Goal: Task Accomplishment & Management: Use online tool/utility

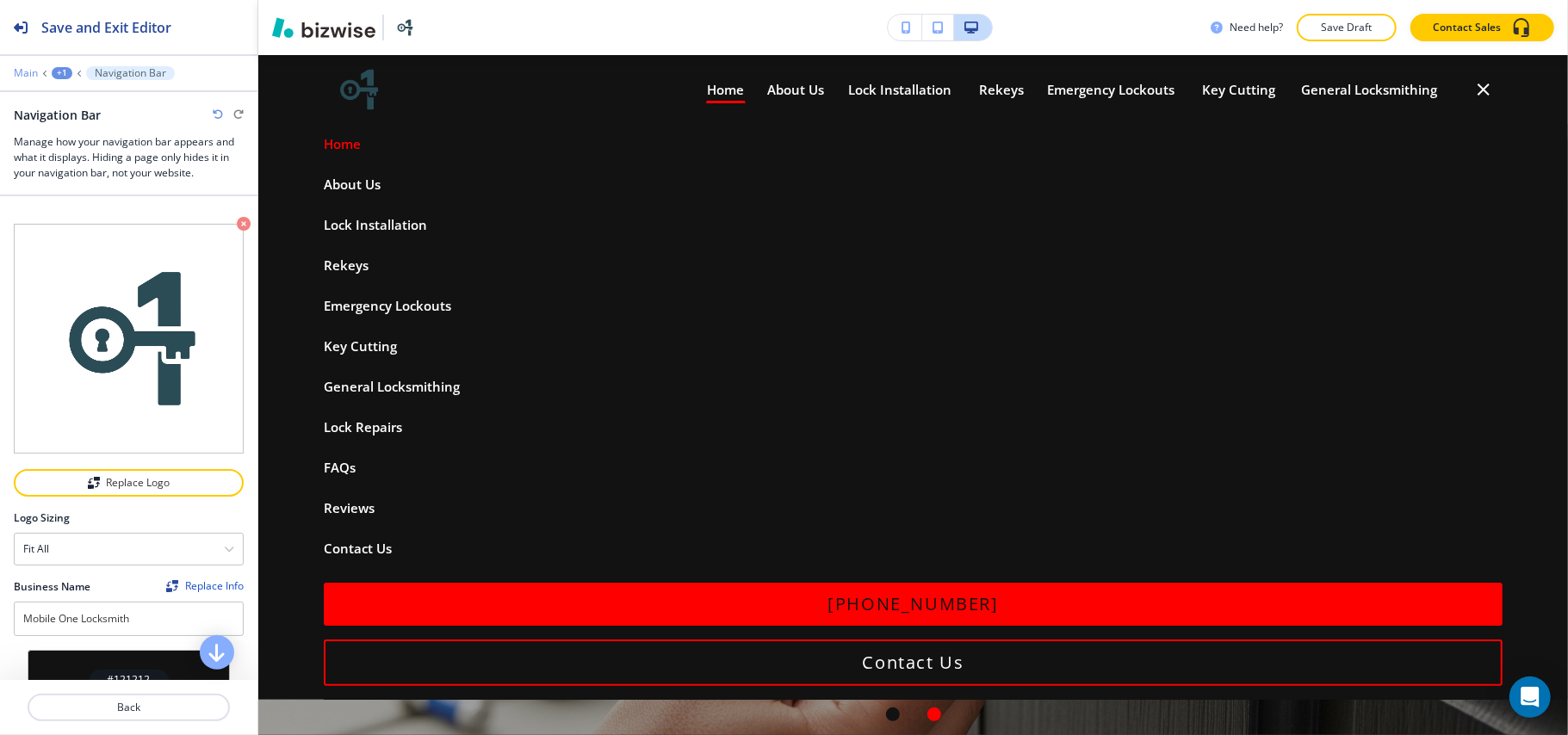
click at [33, 67] on p "Main" at bounding box center [26, 73] width 24 height 12
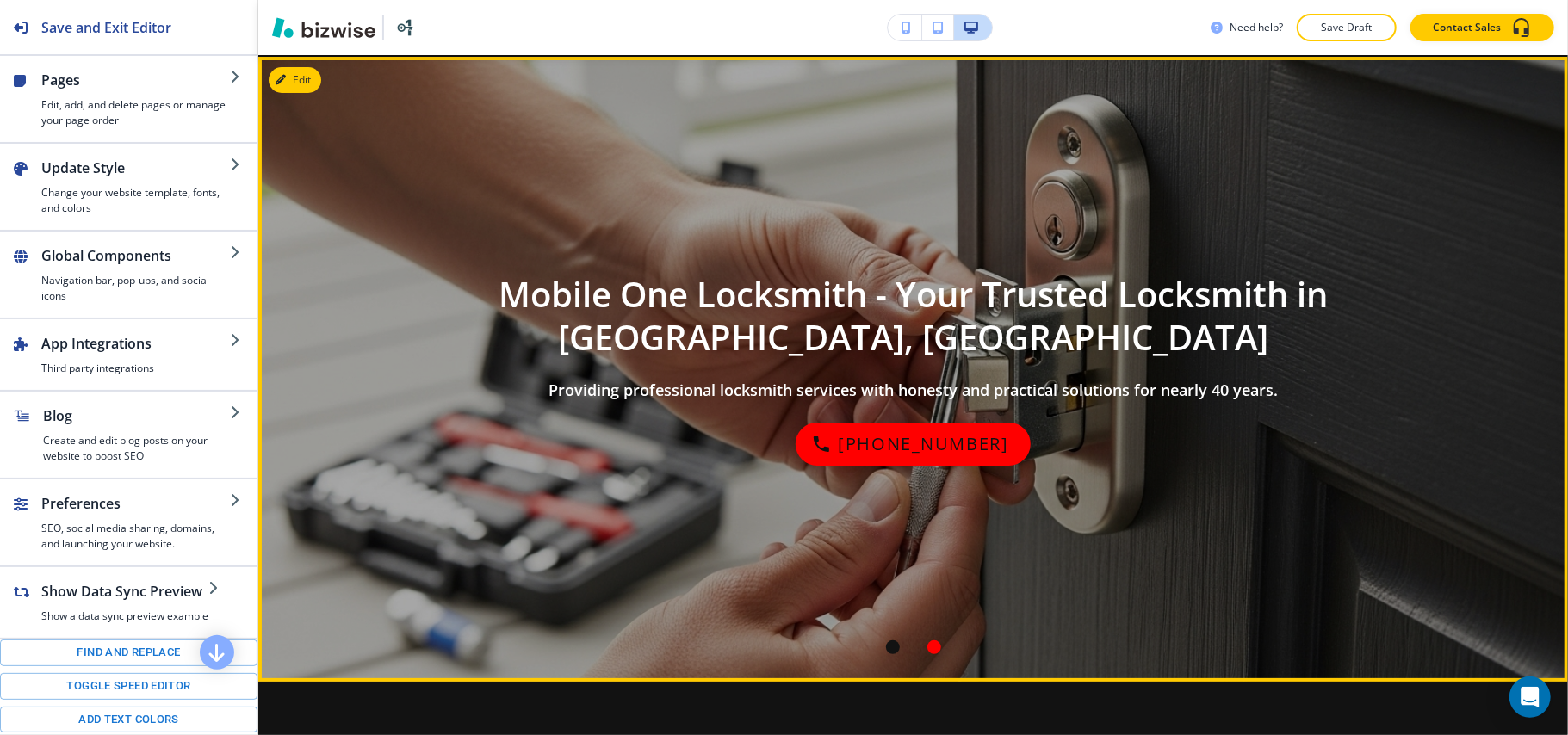
scroll to position [345, 0]
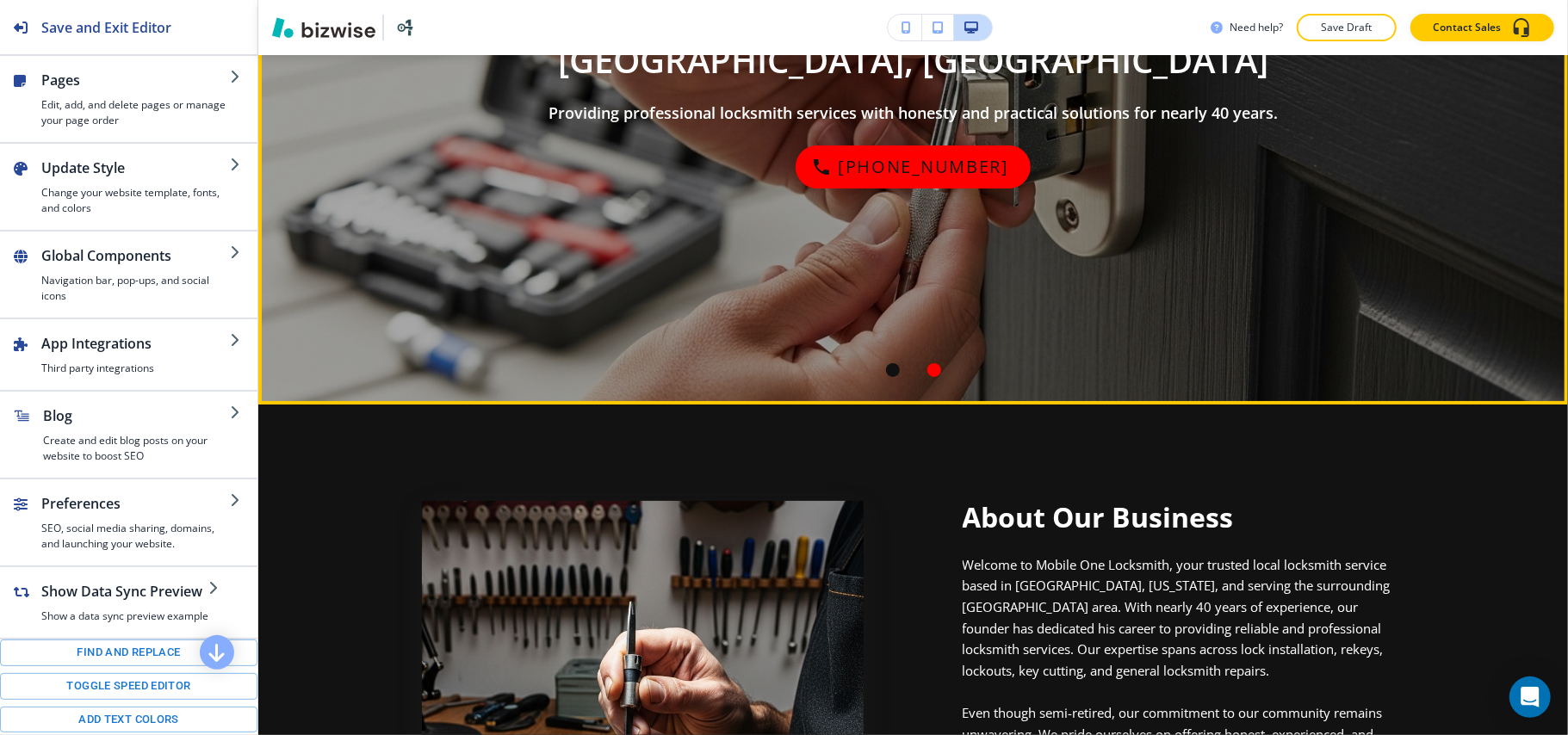
click at [876, 367] on div at bounding box center [893, 370] width 41 height 41
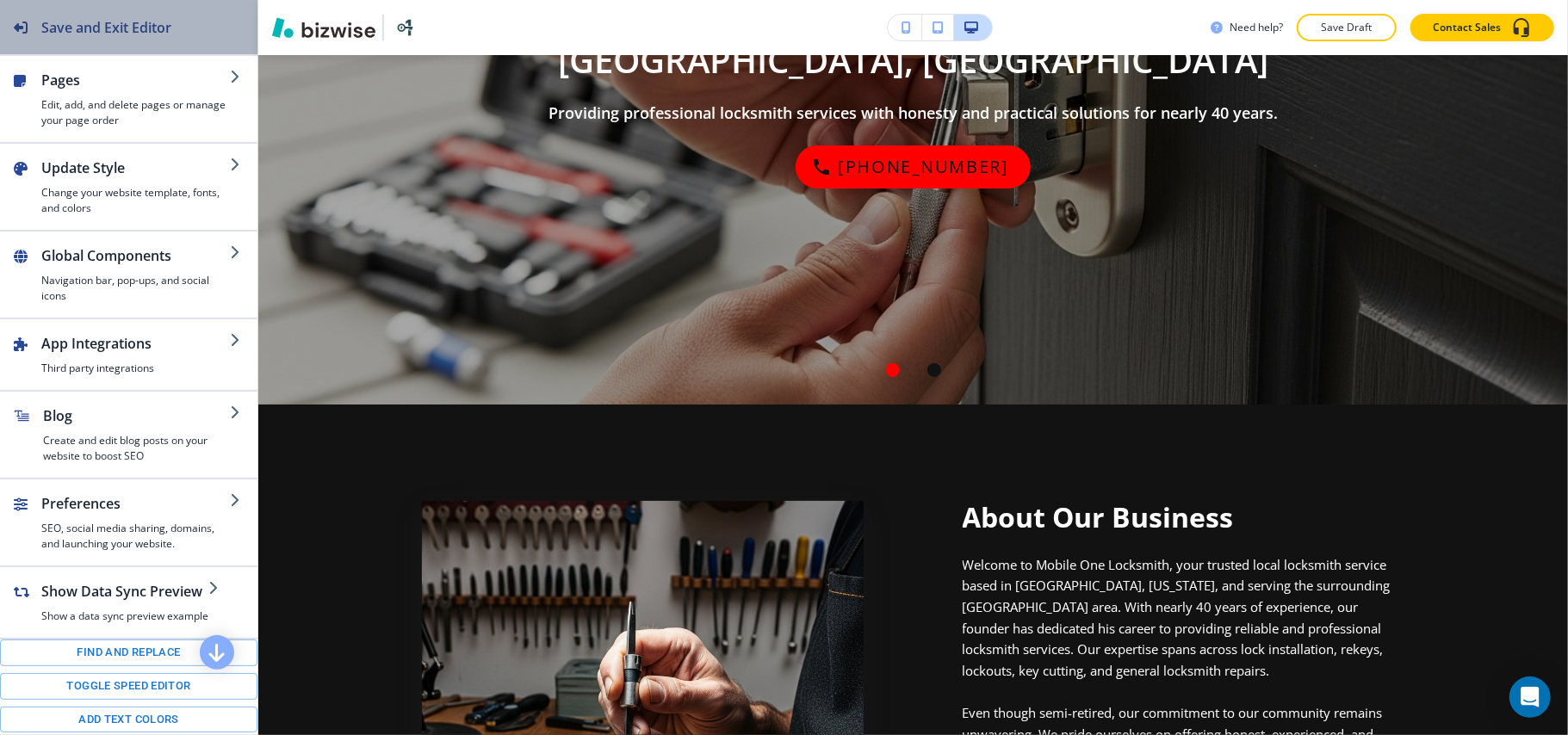
click at [94, 26] on h2 "Save and Exit Editor" at bounding box center [106, 27] width 130 height 20
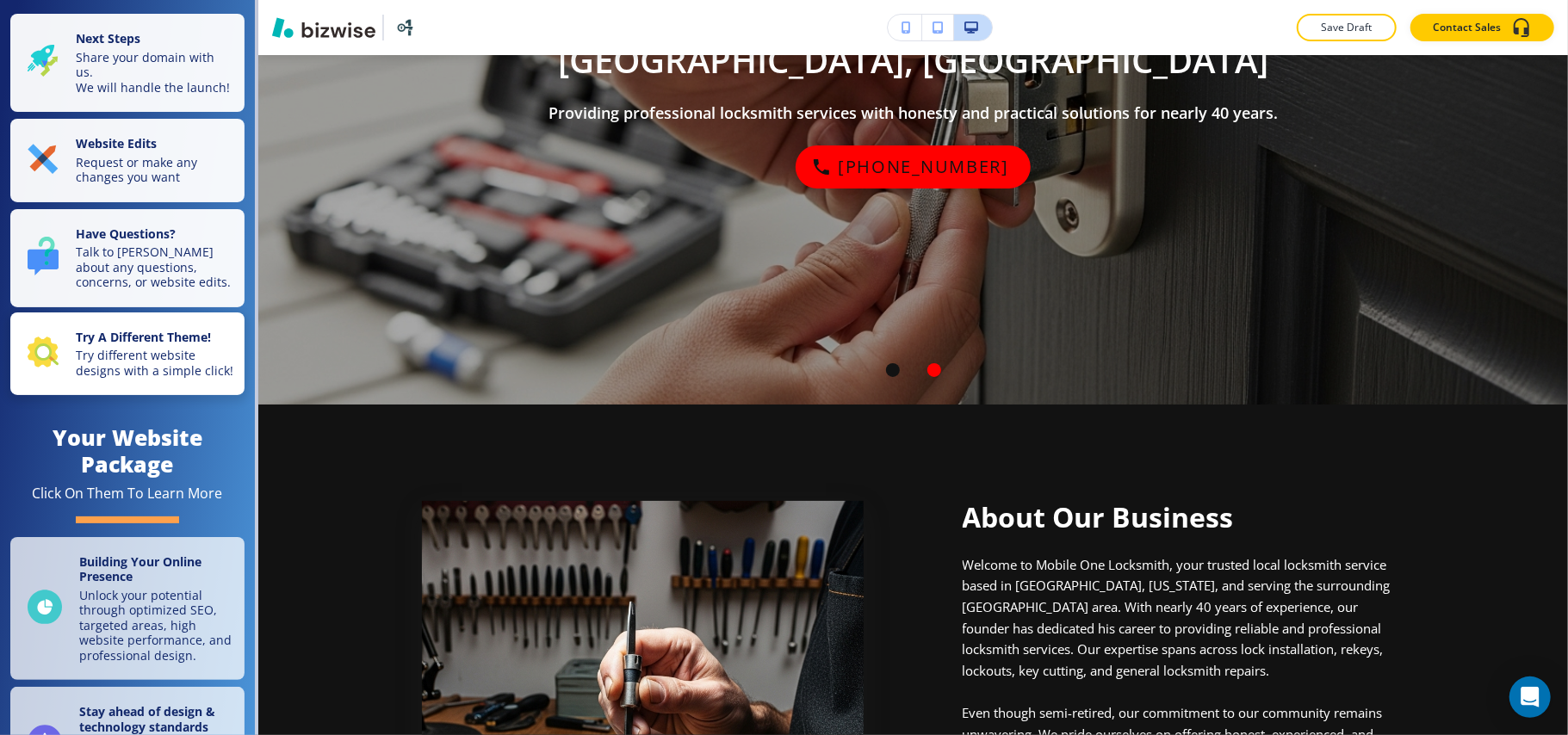
click at [111, 370] on p "Try different website designs with a simple click!" at bounding box center [155, 362] width 158 height 30
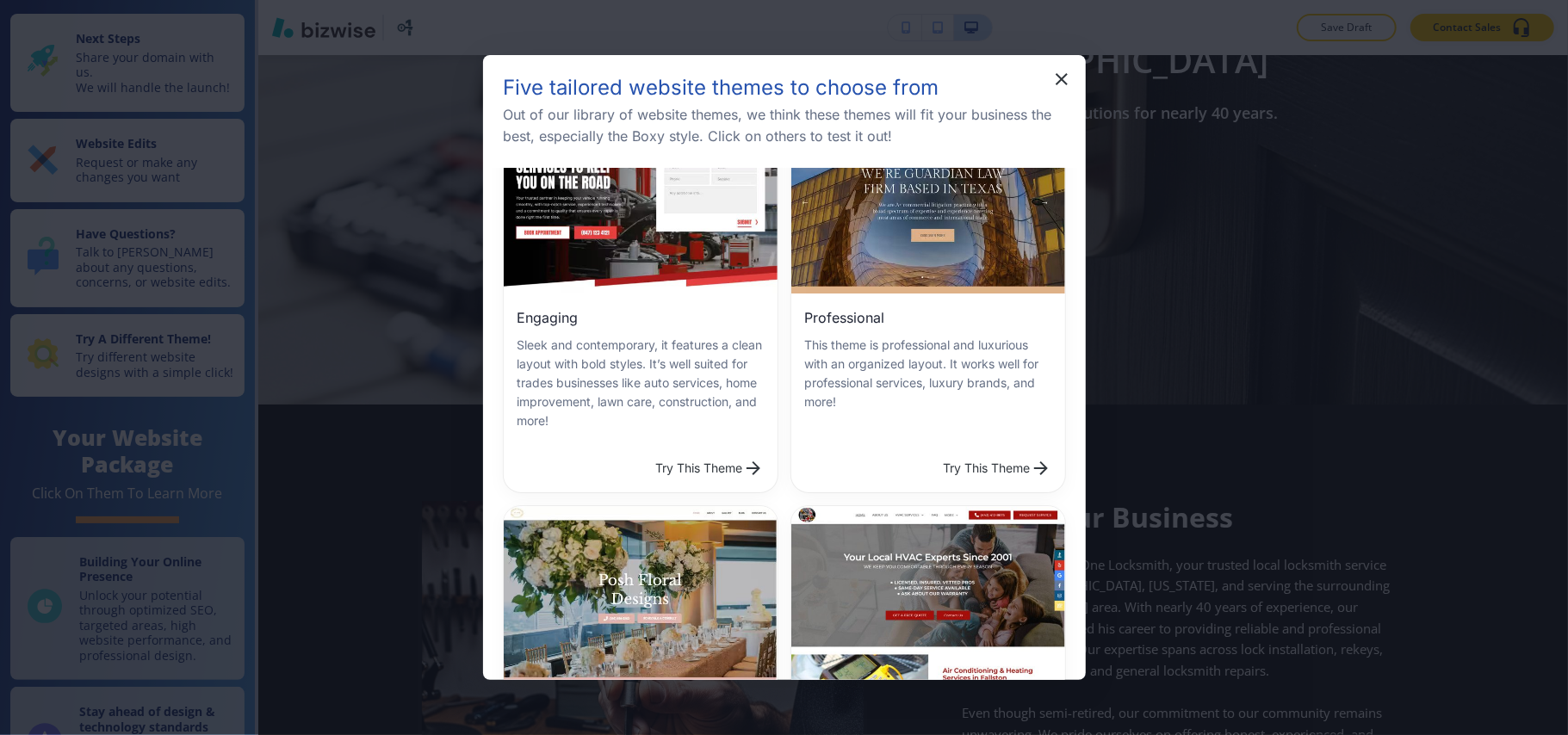
scroll to position [115, 0]
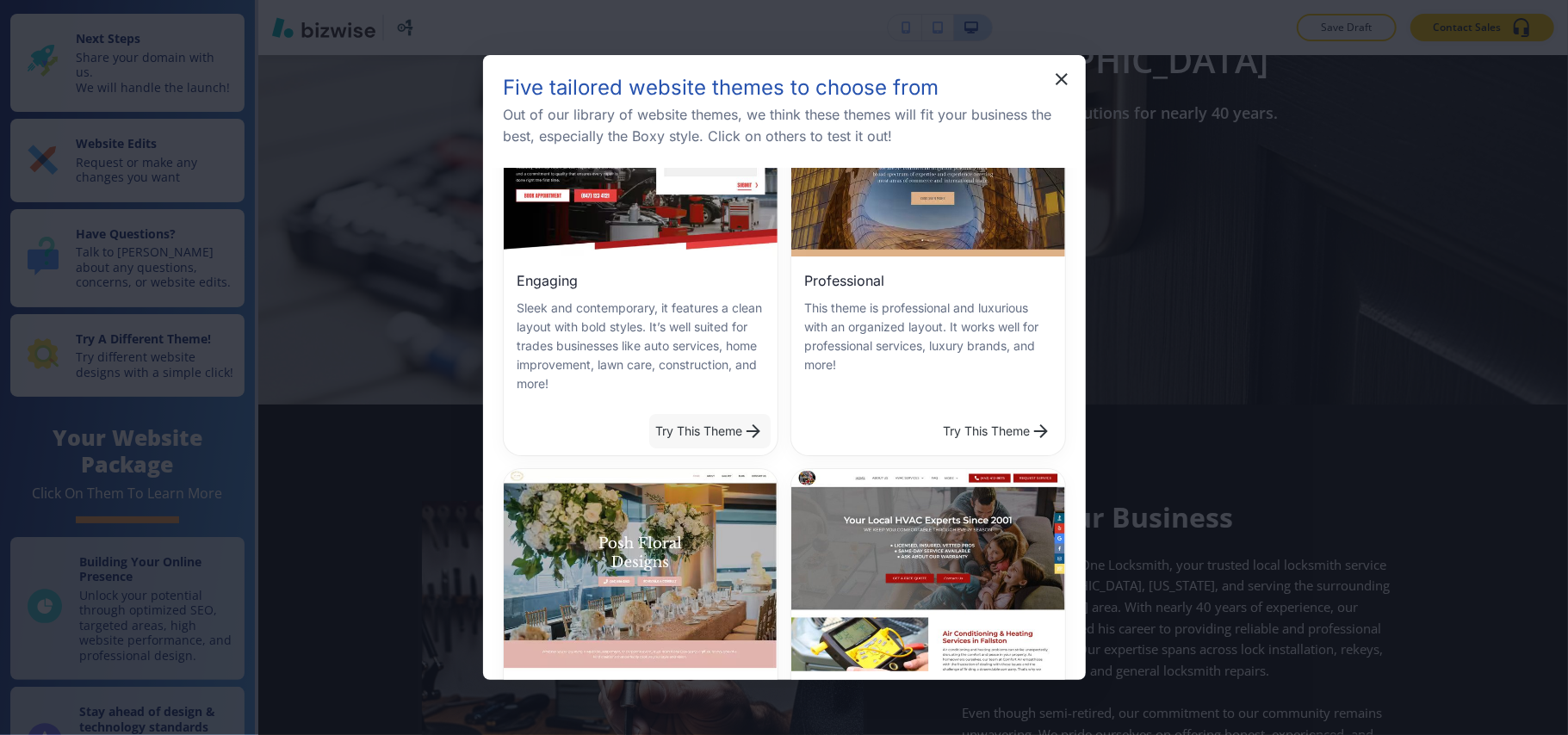
click at [701, 420] on button "Try This Theme" at bounding box center [710, 430] width 121 height 34
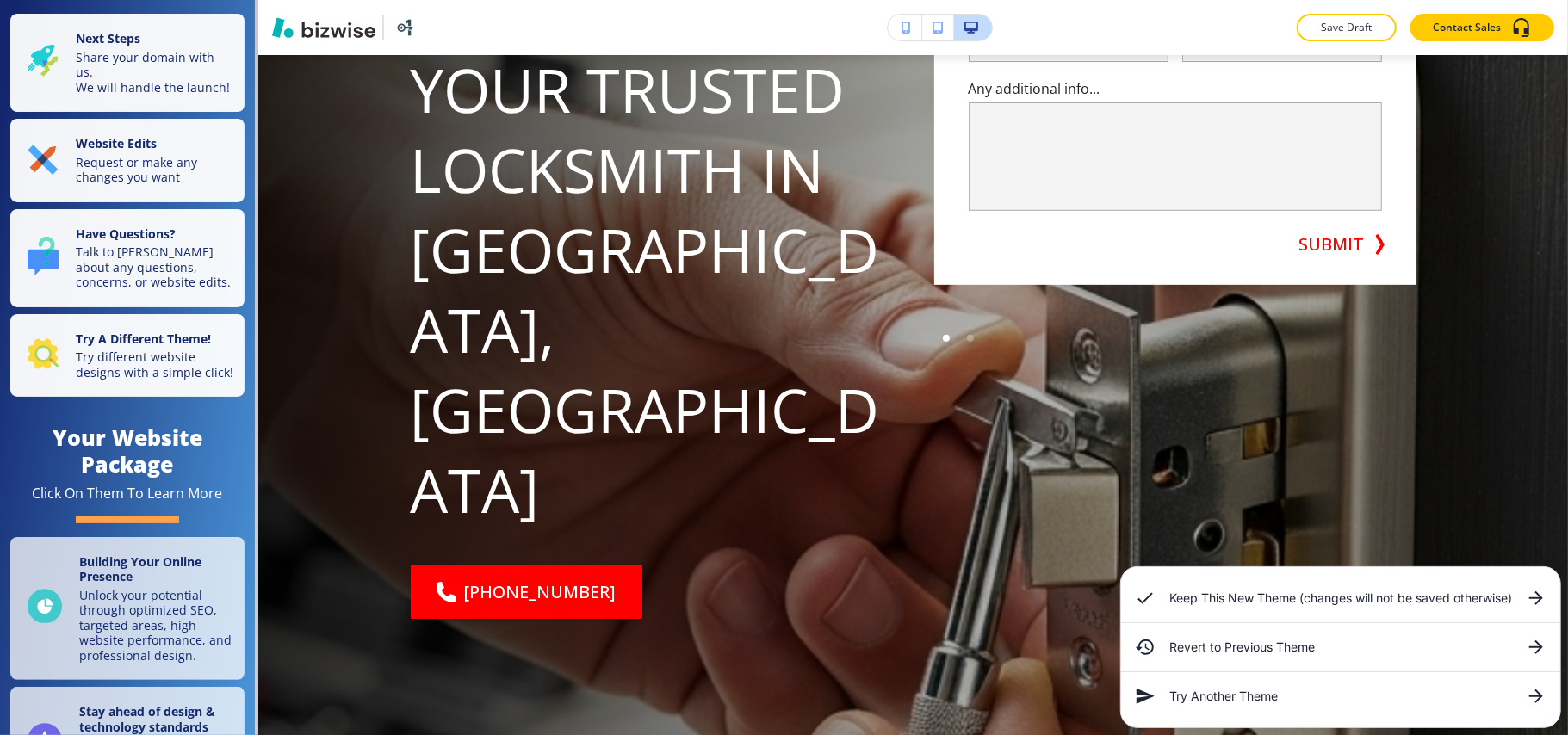
click at [1535, 592] on icon at bounding box center [1535, 598] width 14 height 14
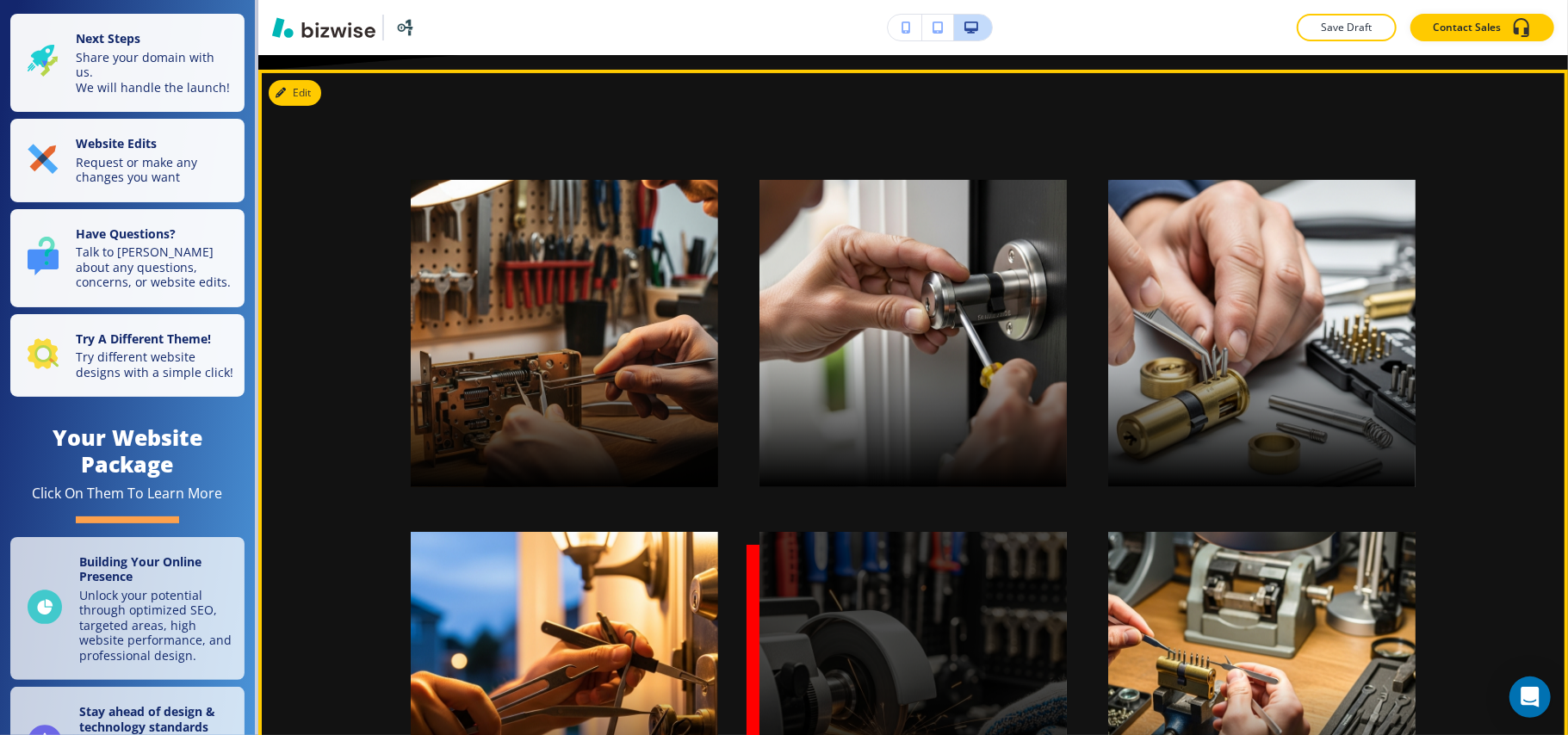
scroll to position [4665, 0]
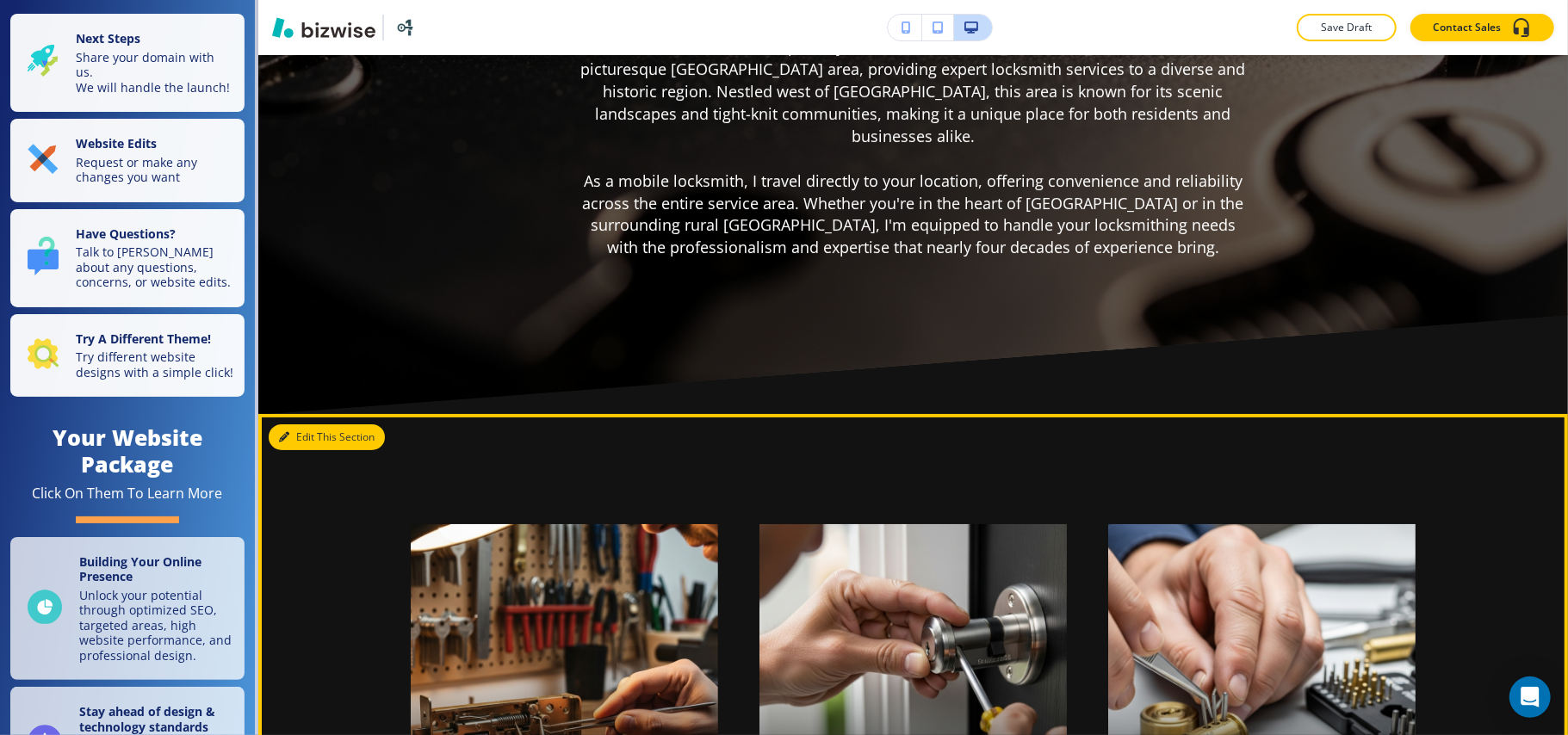
click at [300, 425] on button "Edit This Section" at bounding box center [326, 438] width 116 height 26
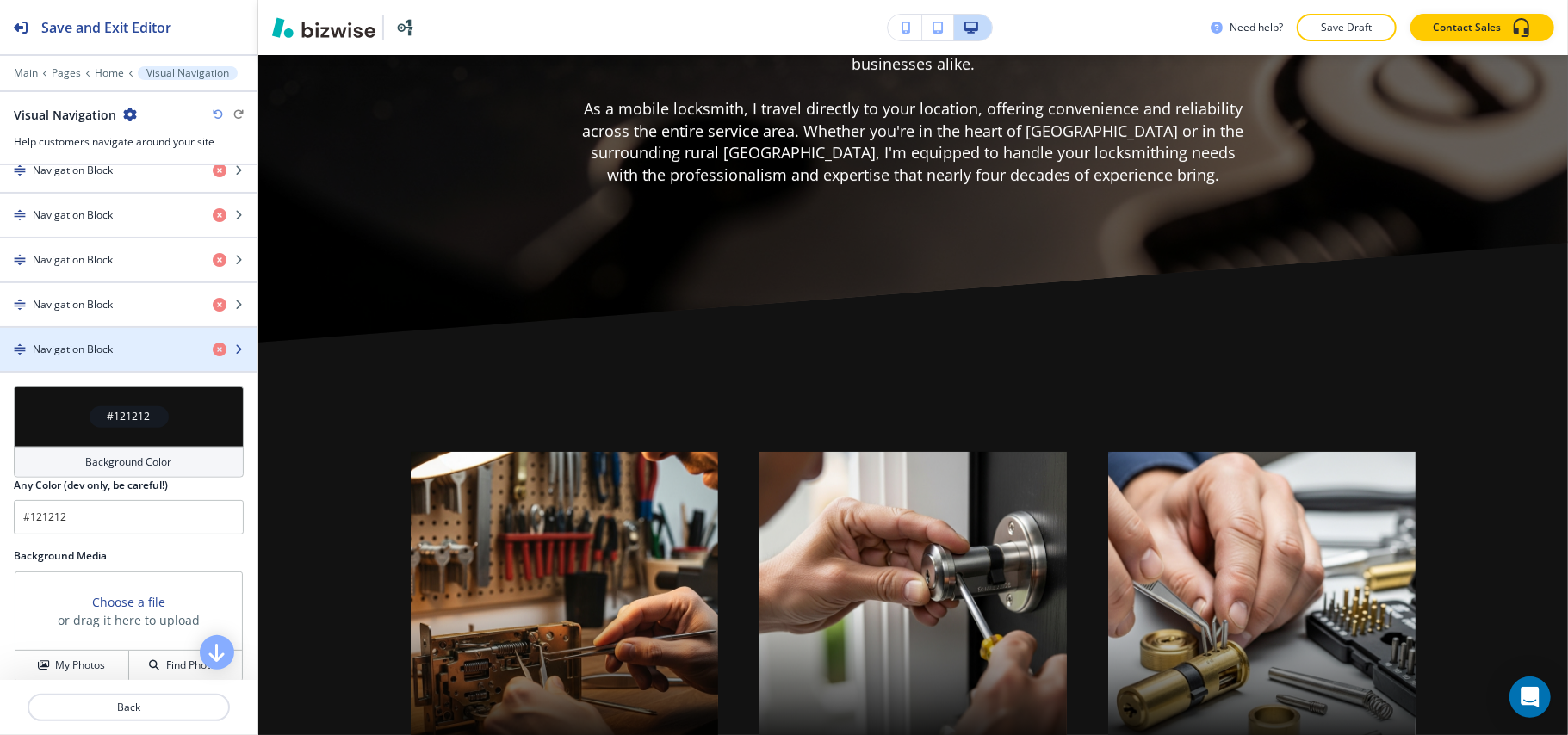
scroll to position [1023, 0]
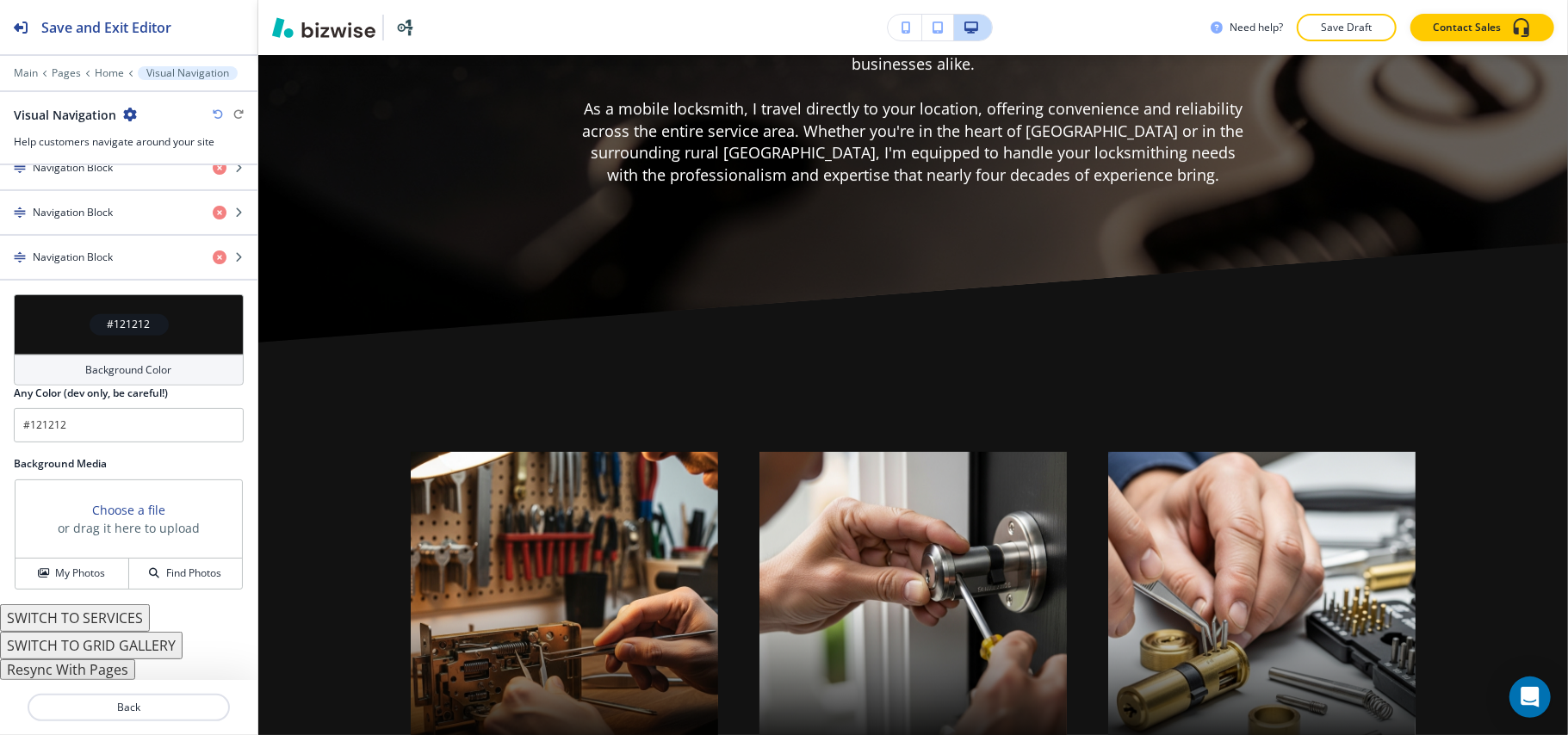
click at [112, 670] on button "Resync With Pages" at bounding box center [67, 670] width 135 height 20
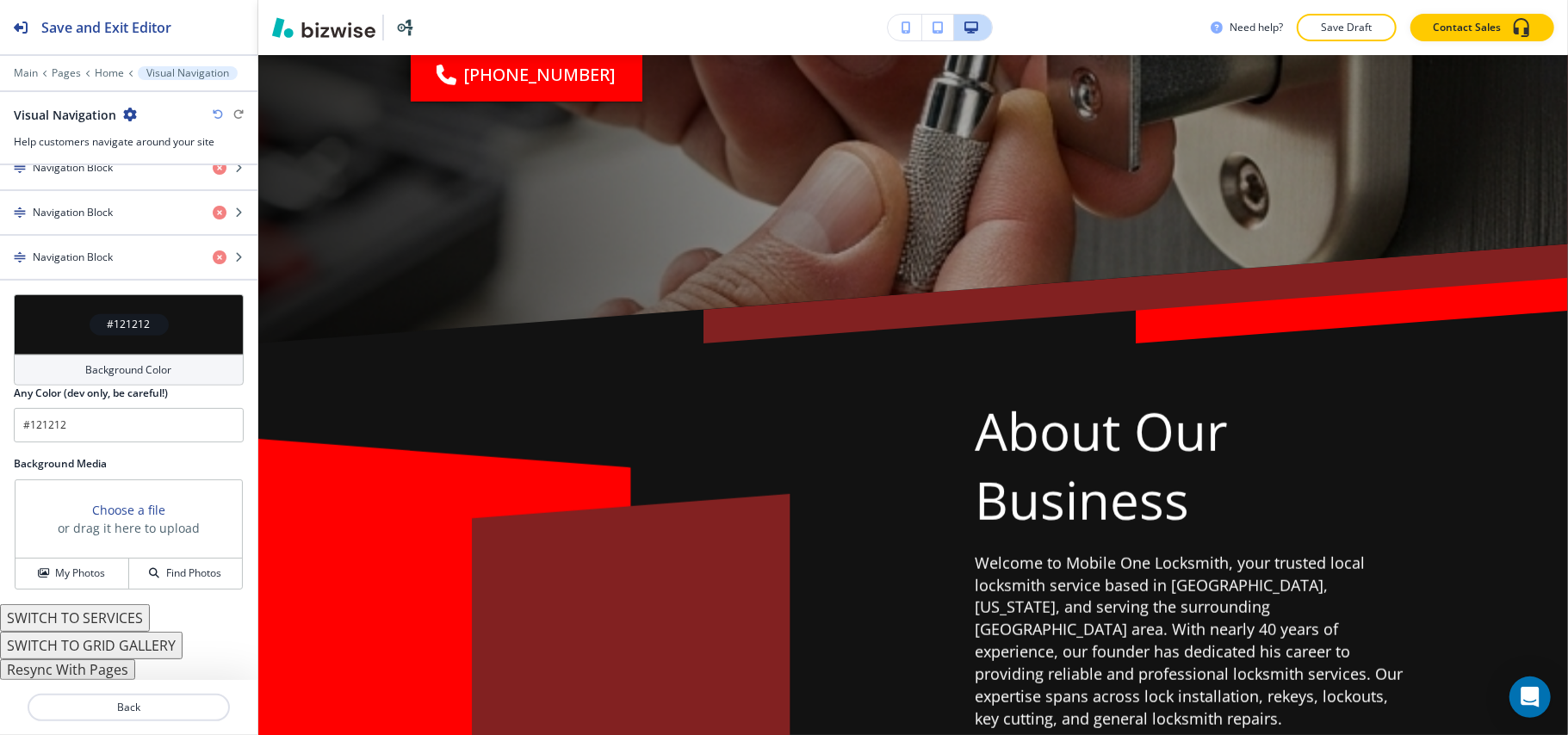
scroll to position [0, 0]
